Goal: Find specific page/section: Find specific page/section

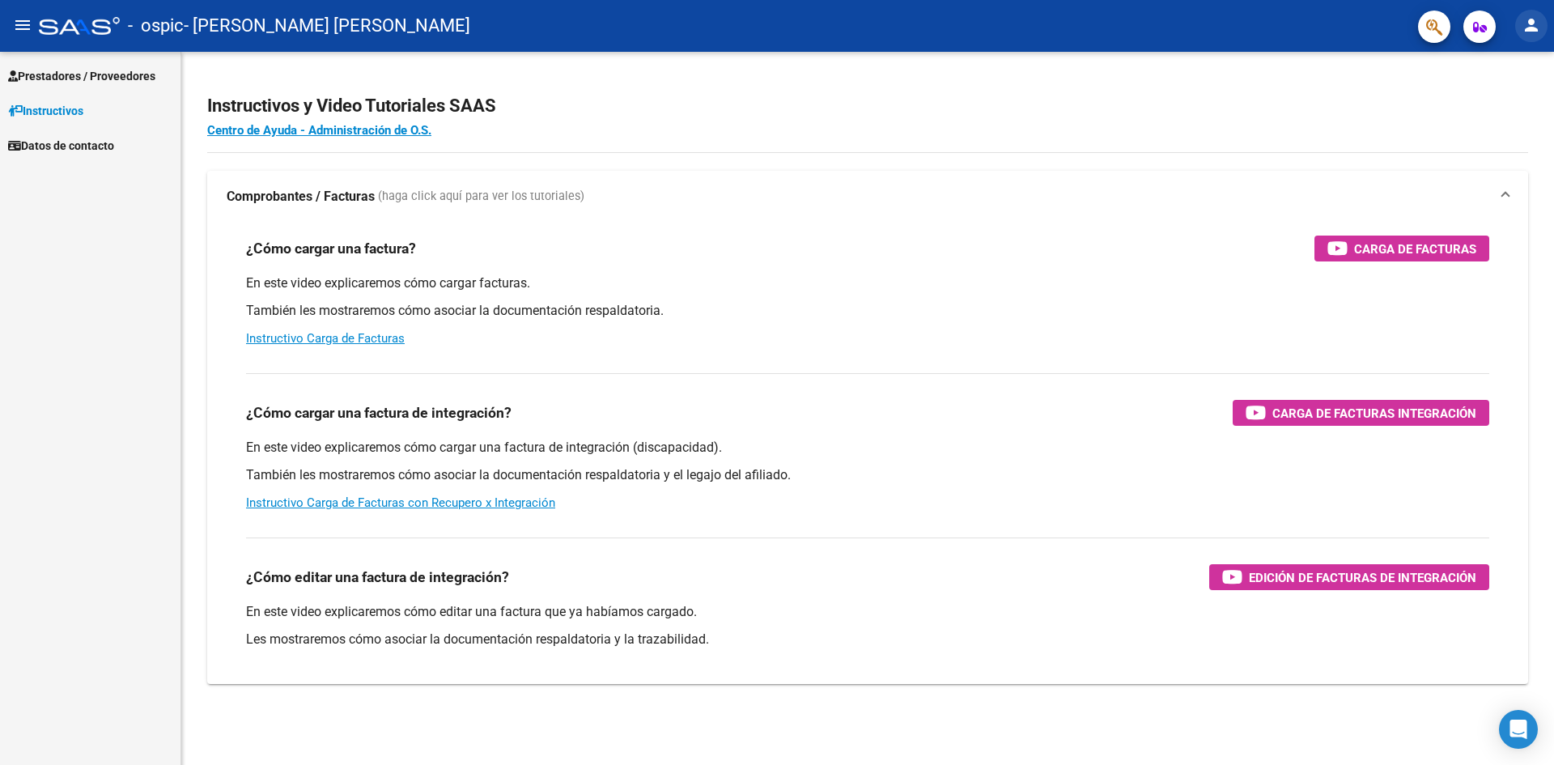
click at [1531, 24] on mat-icon "person" at bounding box center [1530, 24] width 19 height 19
click at [1499, 115] on button "exit_to_app Salir" at bounding box center [1497, 106] width 99 height 39
click at [125, 80] on span "Prestadores / Proveedores" at bounding box center [81, 76] width 147 height 18
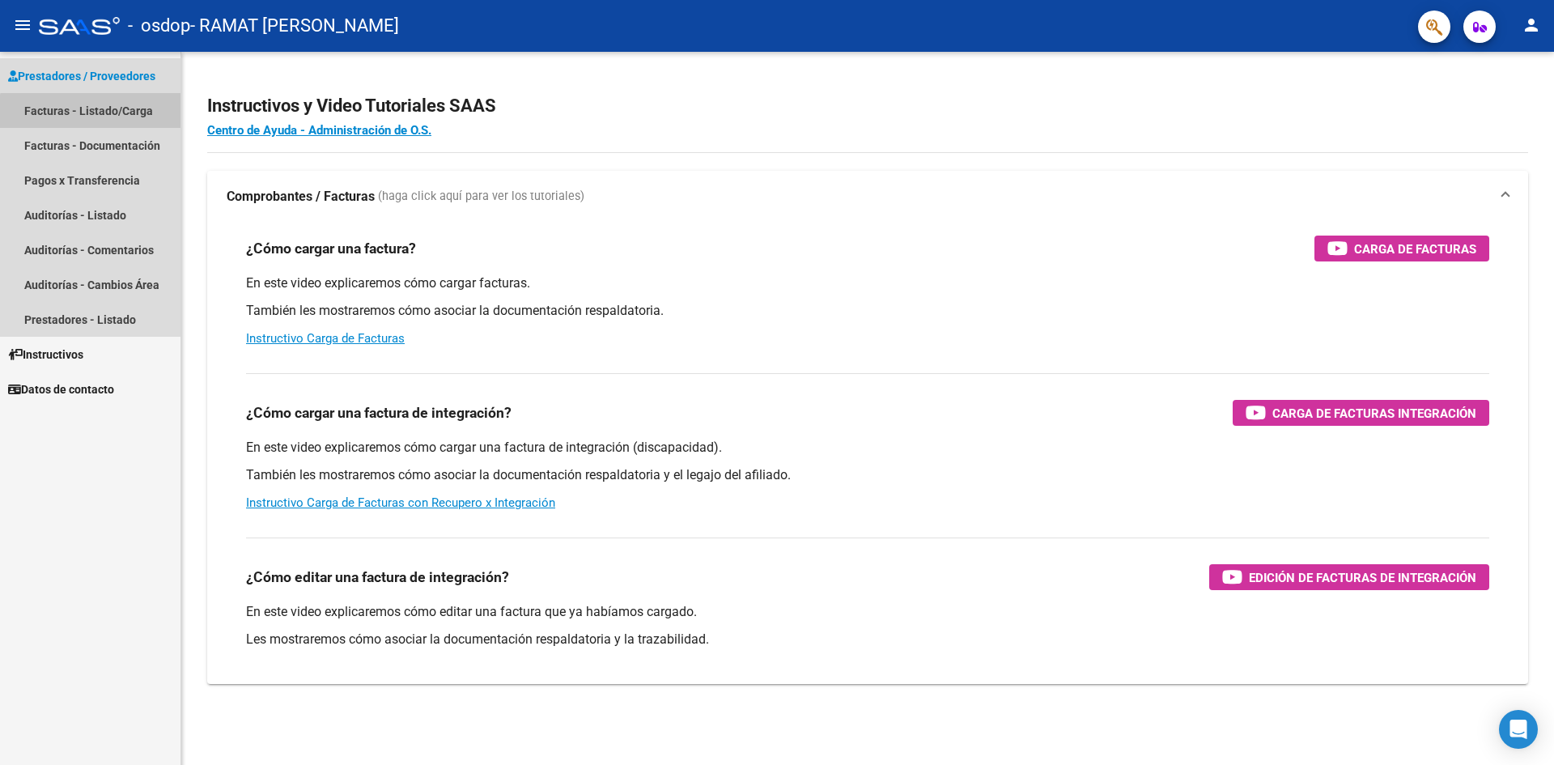
click at [107, 113] on link "Facturas - Listado/Carga" at bounding box center [90, 110] width 180 height 35
